Goal: Check status: Check status

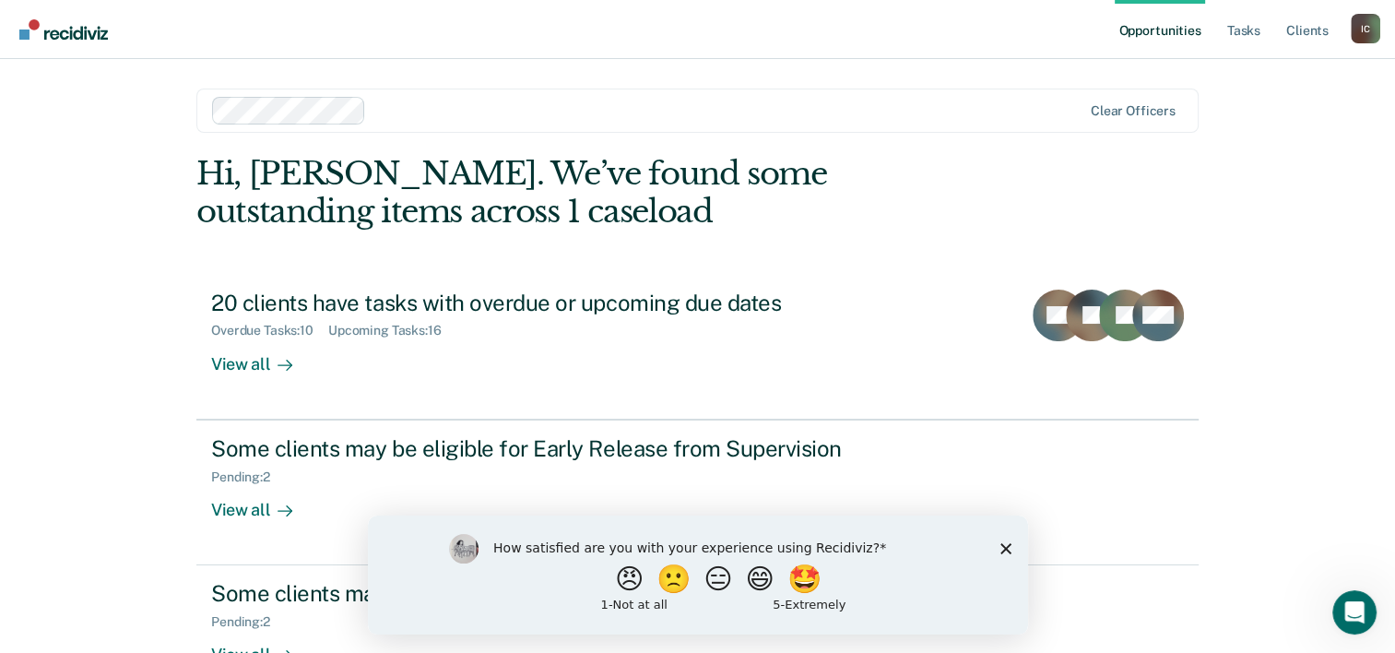
scroll to position [56, 0]
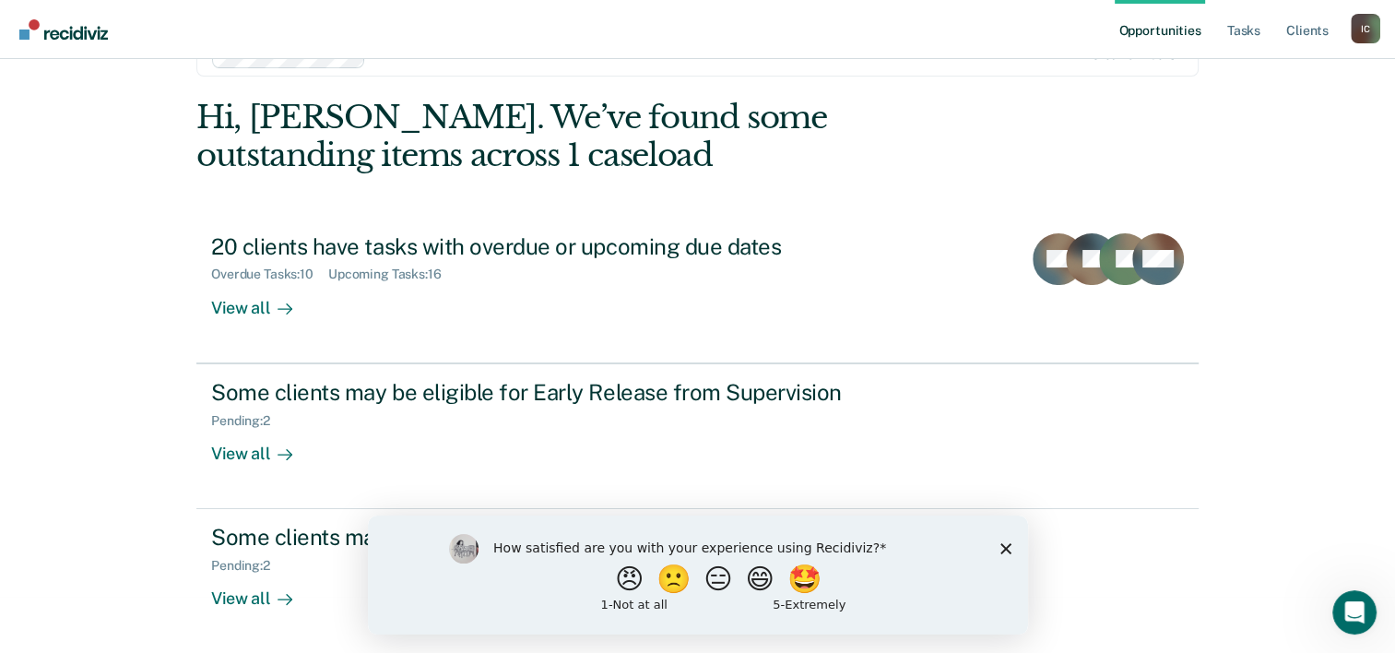
click at [1007, 550] on polygon "Close survey" at bounding box center [1005, 547] width 11 height 11
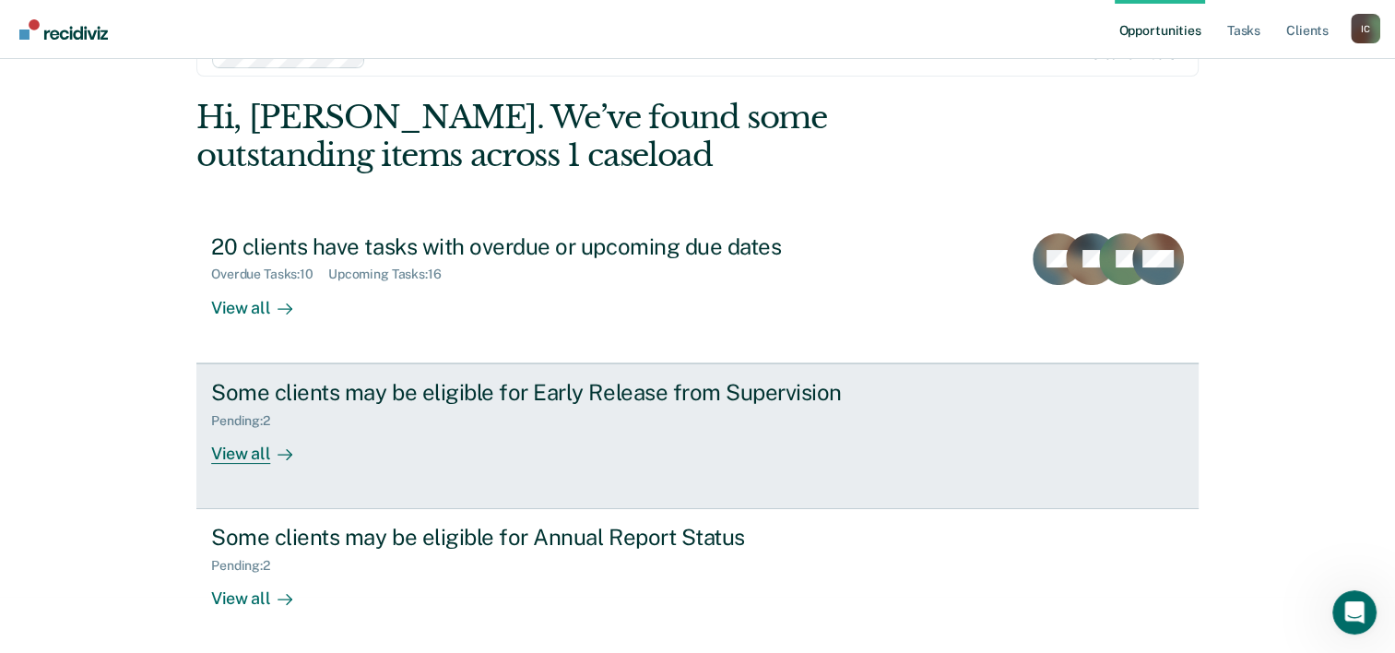
click at [278, 459] on icon at bounding box center [285, 454] width 15 height 15
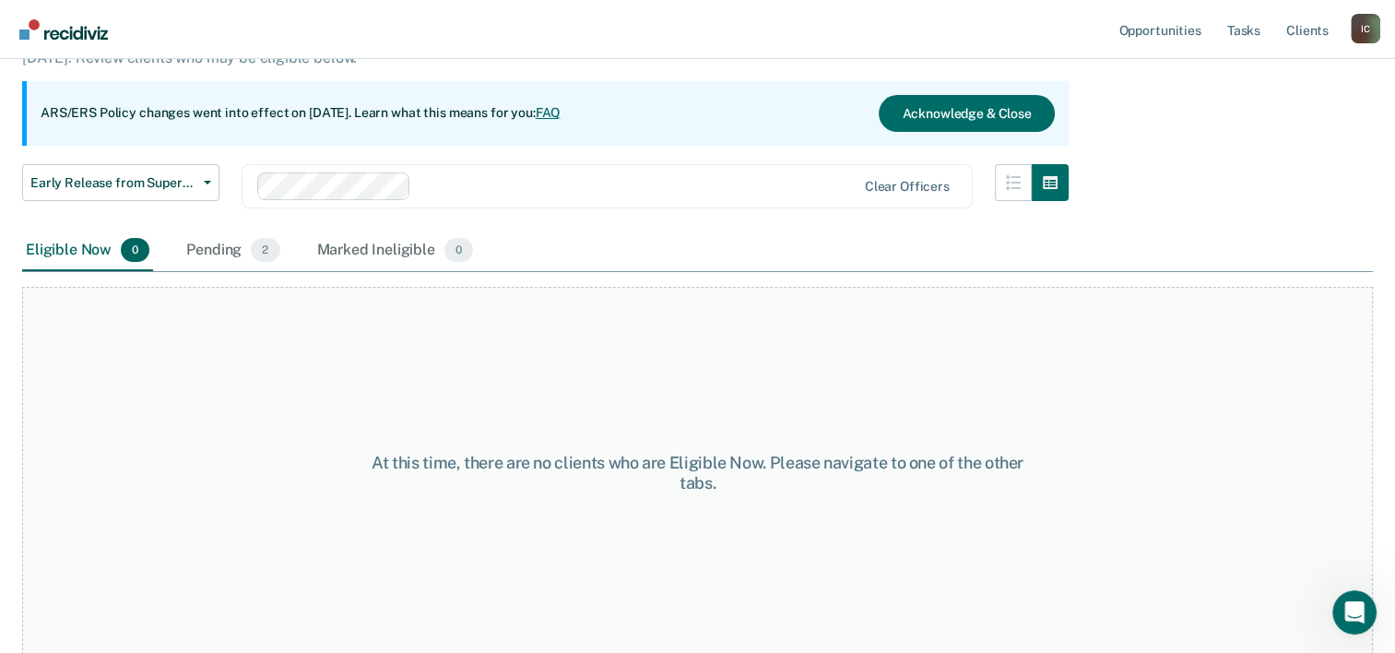
scroll to position [153, 0]
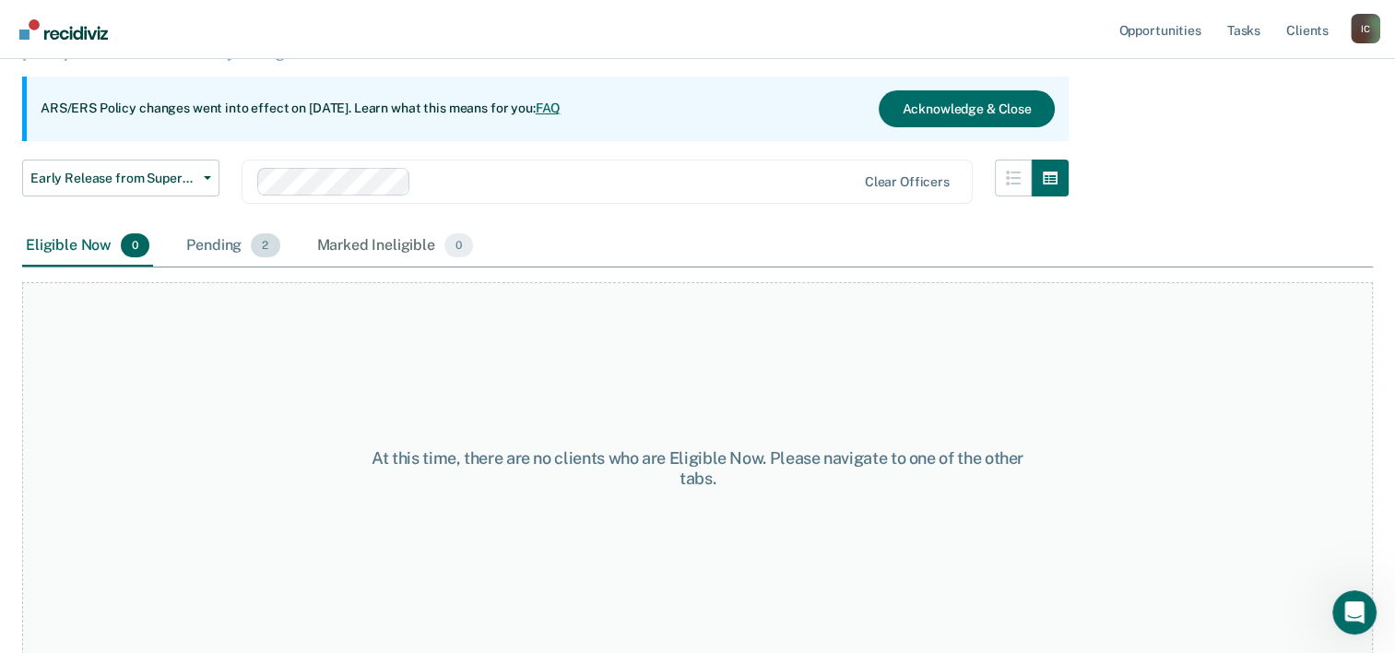
click at [232, 251] on div "Pending 2" at bounding box center [233, 246] width 101 height 41
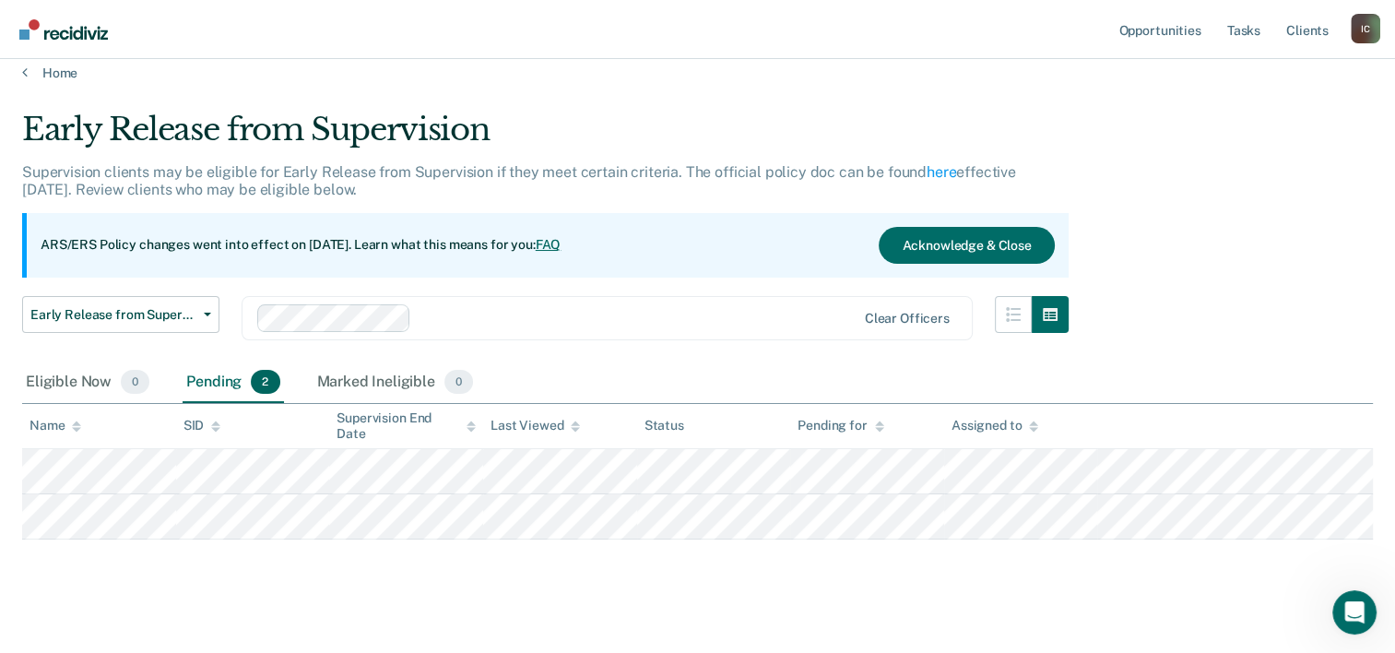
scroll to position [0, 0]
